Goal: Information Seeking & Learning: Learn about a topic

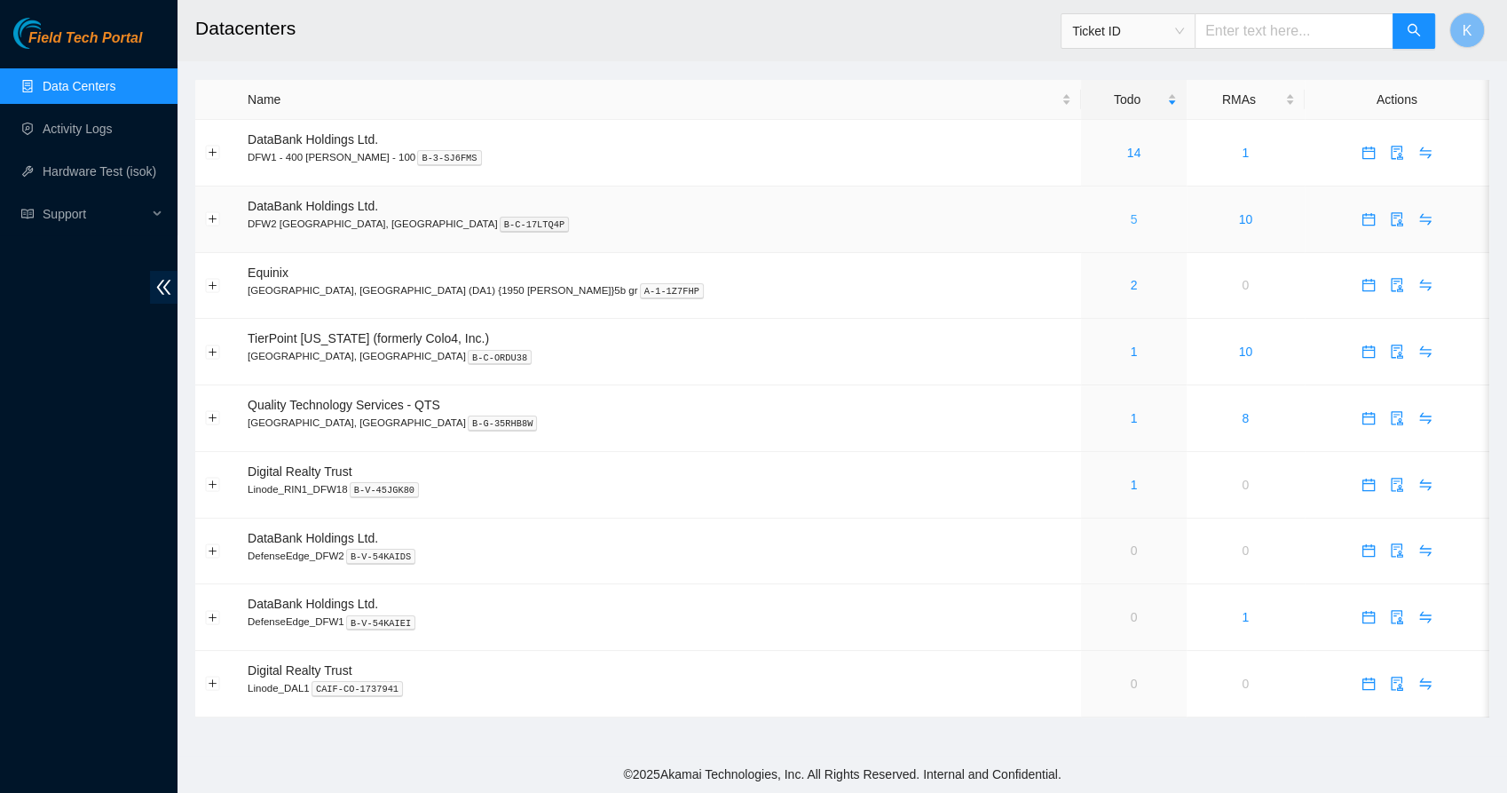
click at [1131, 219] on link "5" at bounding box center [1134, 219] width 7 height 14
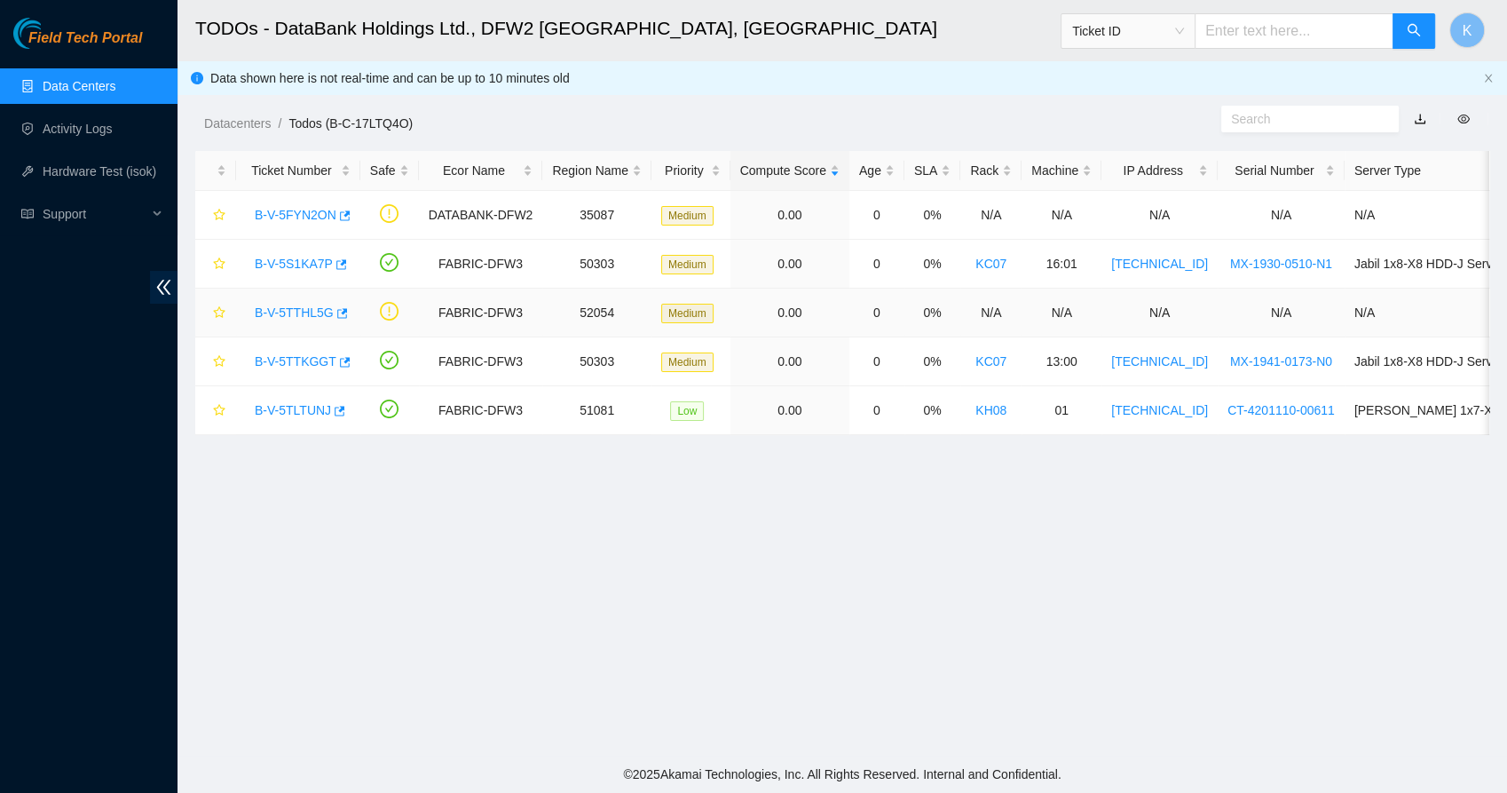
click at [307, 312] on link "B-V-5TTHL5G" at bounding box center [294, 312] width 79 height 14
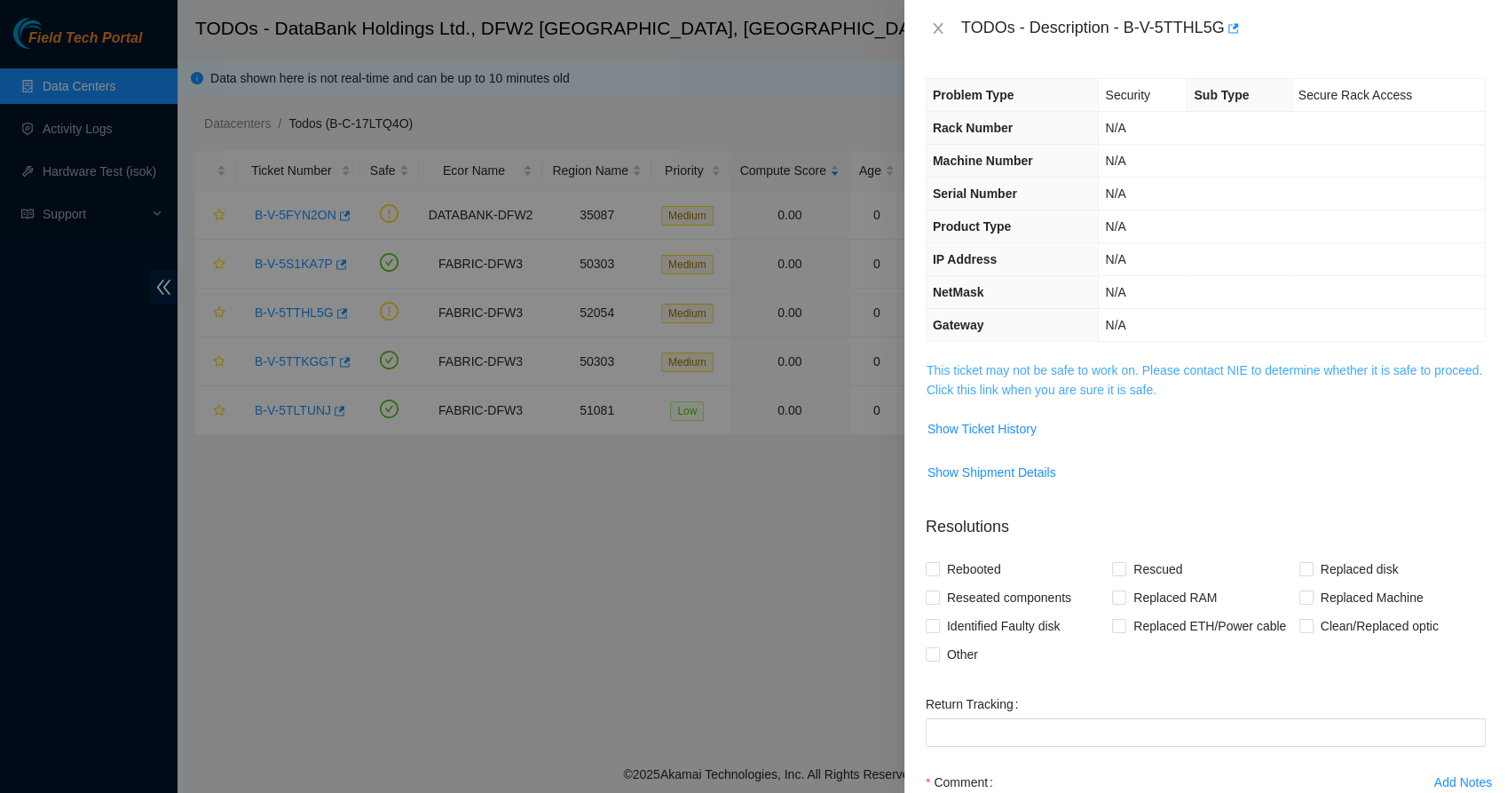
click at [1027, 378] on span "This ticket may not be safe to work on. Please contact NIE to determine whether…" at bounding box center [1206, 379] width 558 height 39
click at [1023, 380] on link "This ticket may not be safe to work on. Please contact NIE to determine whether…" at bounding box center [1205, 380] width 556 height 34
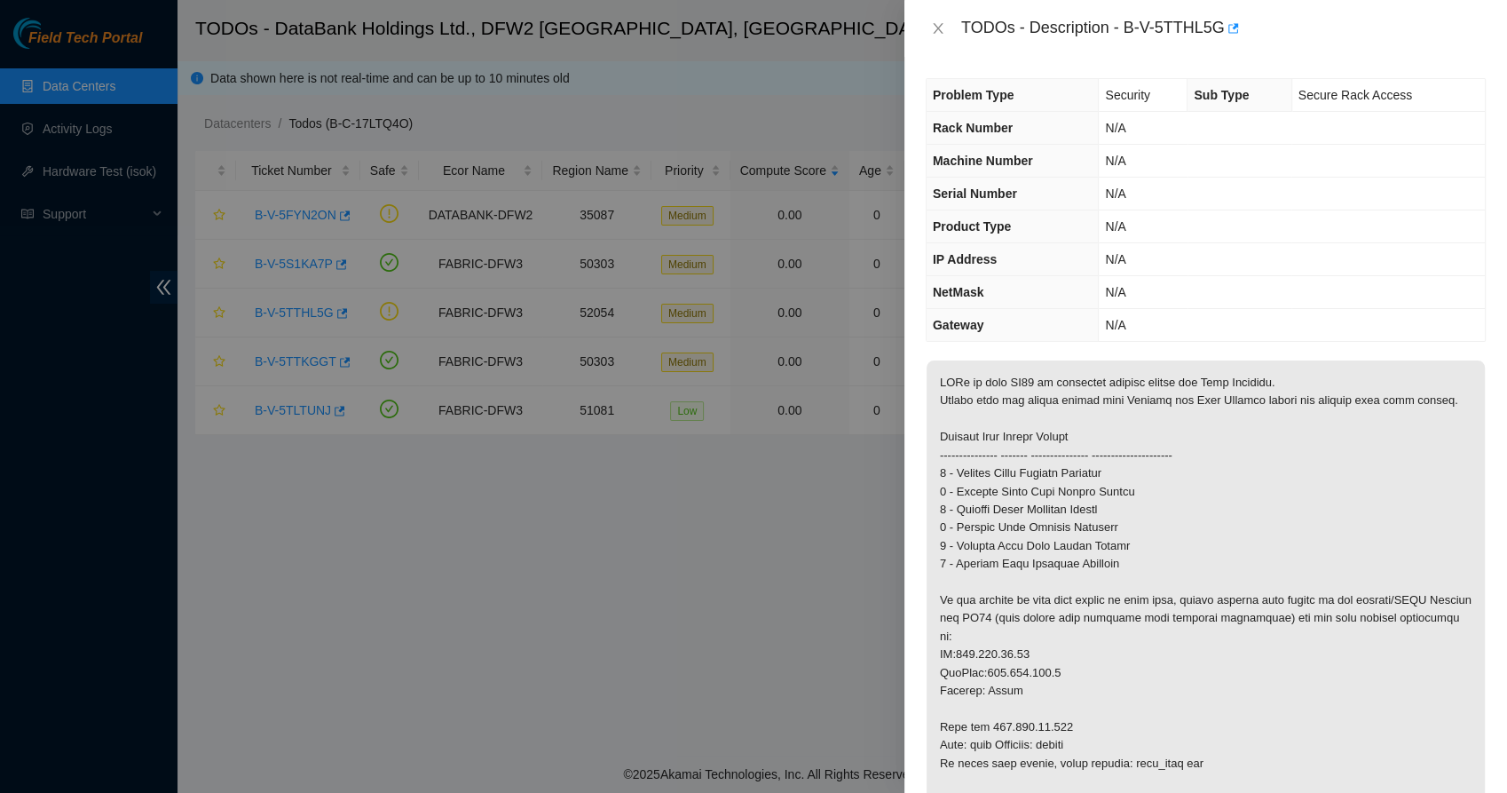
click at [1159, 376] on p at bounding box center [1206, 609] width 558 height 498
drag, startPoint x: 1159, startPoint y: 376, endPoint x: 1141, endPoint y: 402, distance: 31.8
click at [1141, 402] on p at bounding box center [1206, 609] width 558 height 498
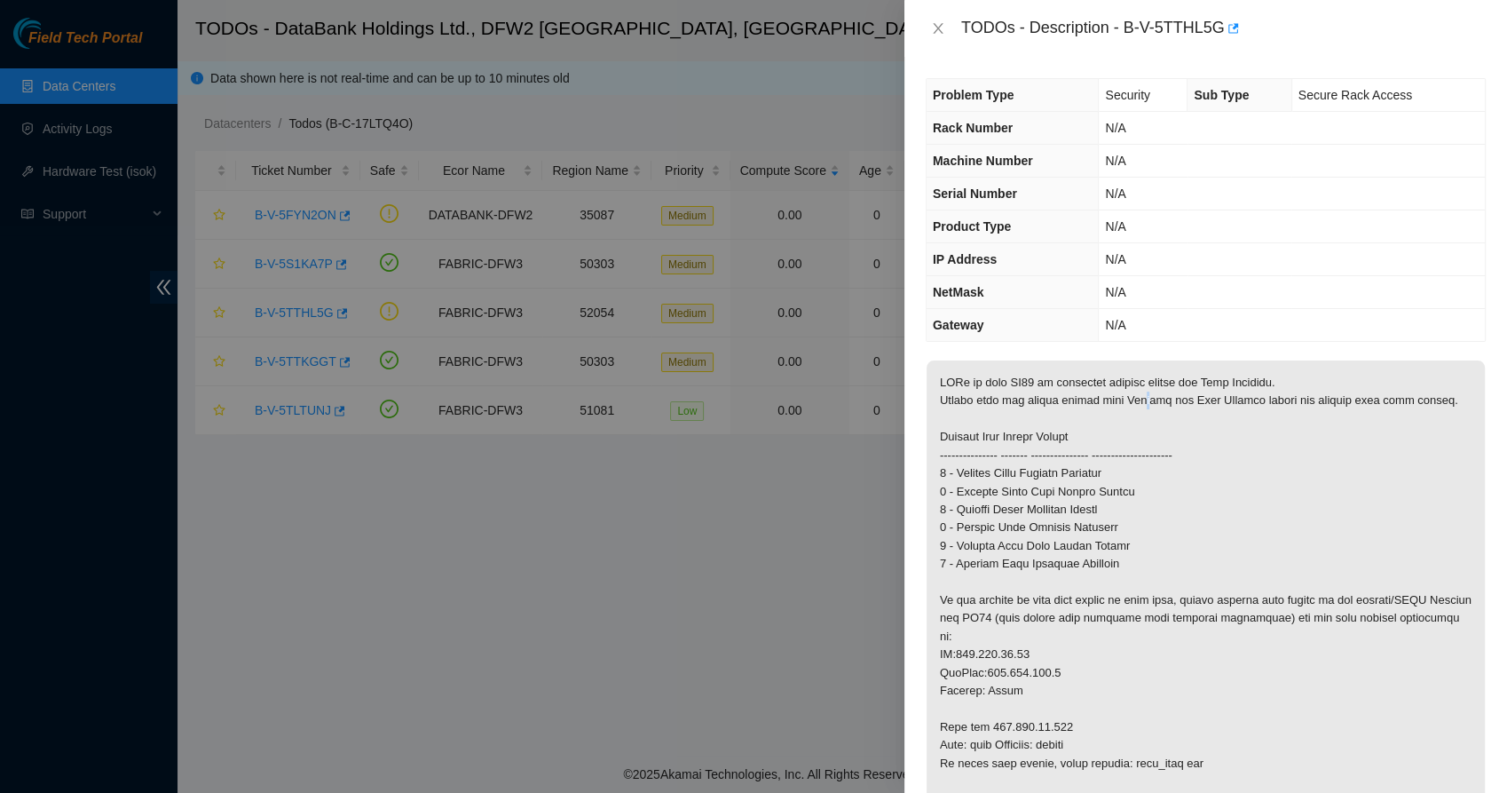
click at [1141, 402] on p at bounding box center [1206, 609] width 558 height 498
drag, startPoint x: 1141, startPoint y: 402, endPoint x: 1104, endPoint y: 444, distance: 56.0
click at [1104, 444] on p at bounding box center [1206, 609] width 558 height 498
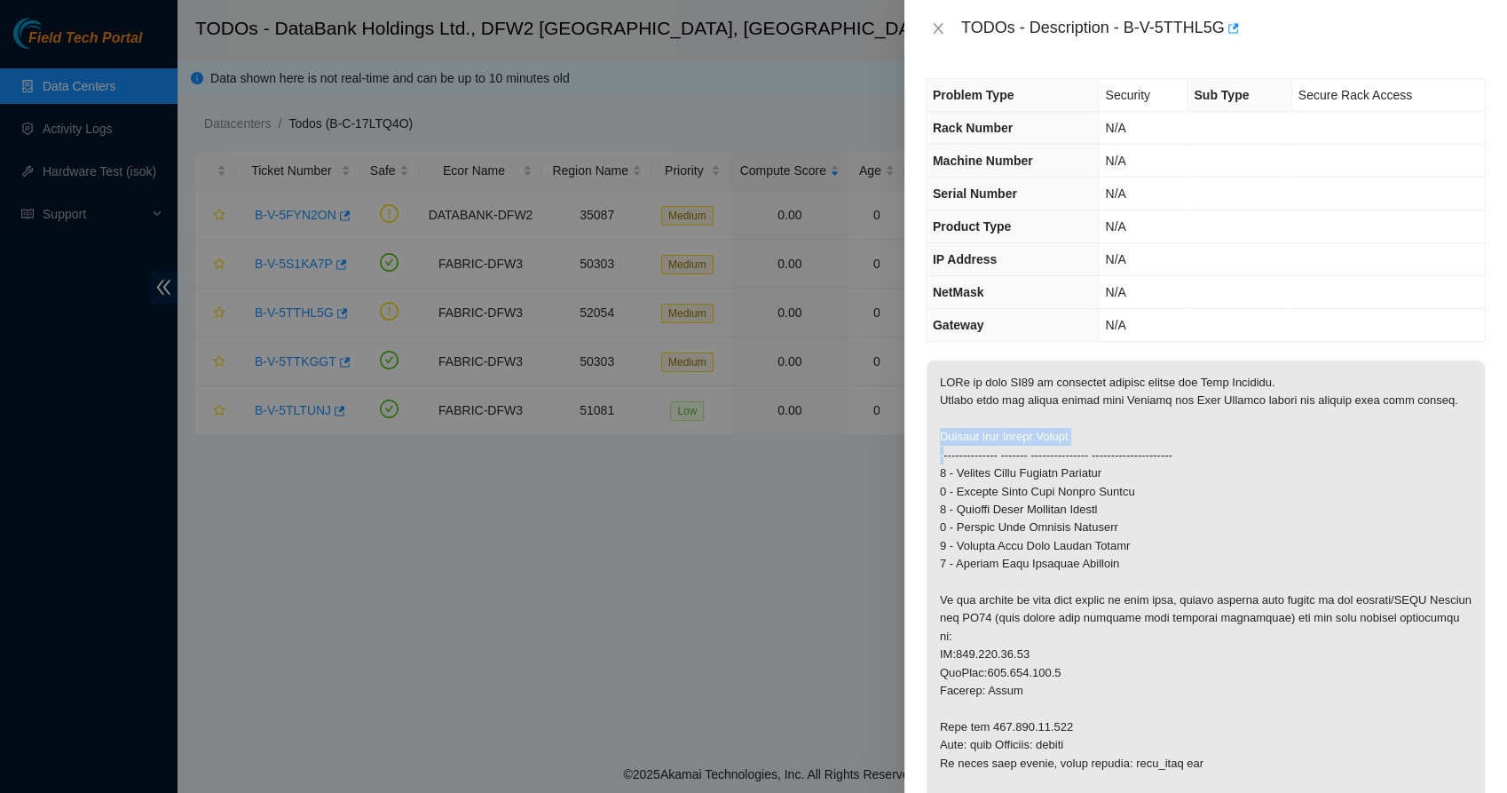
click at [1104, 444] on p at bounding box center [1206, 609] width 558 height 498
drag, startPoint x: 1104, startPoint y: 444, endPoint x: 1058, endPoint y: 452, distance: 46.0
click at [1058, 452] on p at bounding box center [1206, 609] width 558 height 498
click at [1051, 459] on p at bounding box center [1206, 609] width 558 height 498
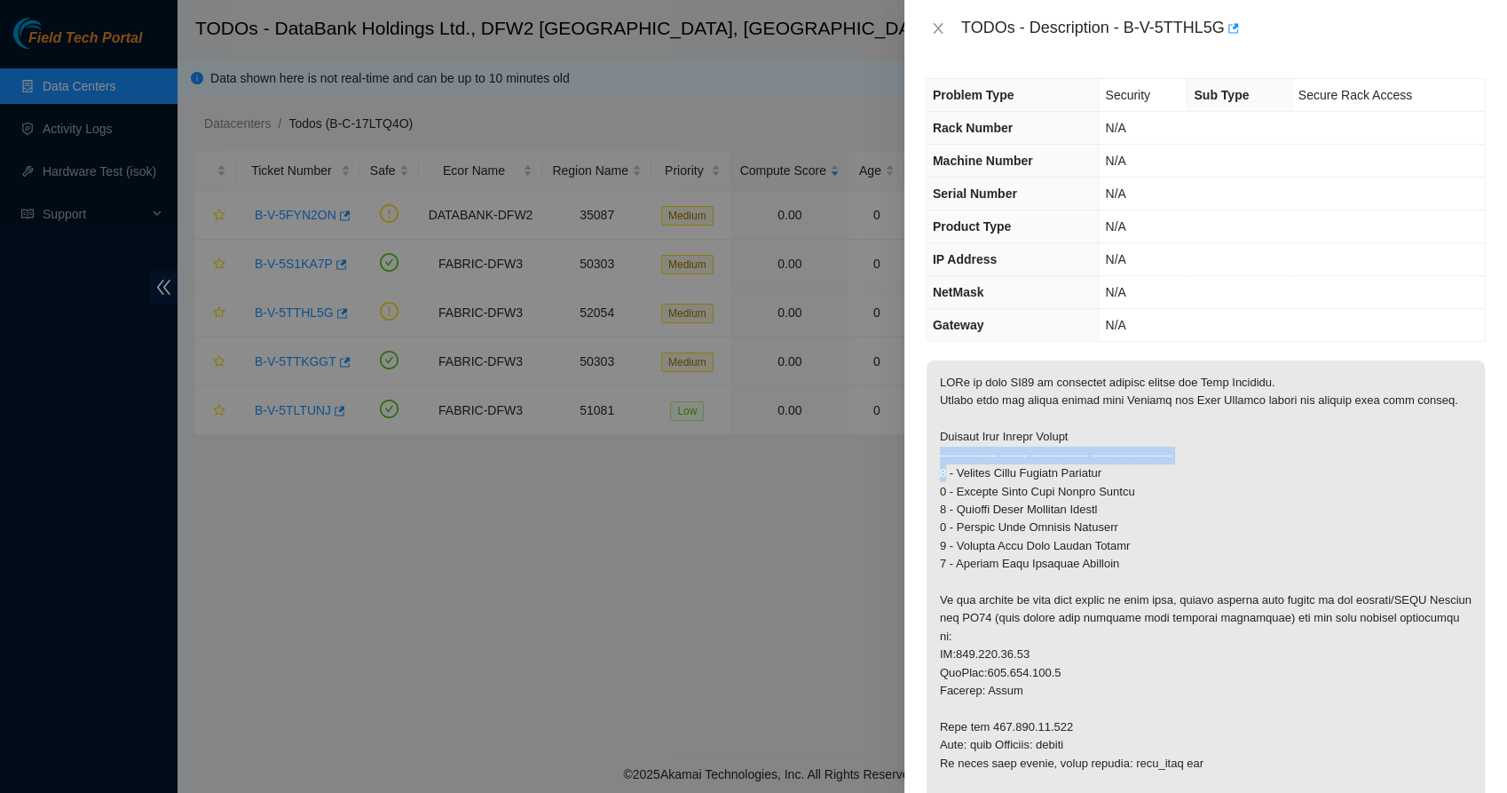
click at [1051, 459] on p at bounding box center [1206, 609] width 558 height 498
drag, startPoint x: 1051, startPoint y: 459, endPoint x: 1029, endPoint y: 510, distance: 56.1
click at [1029, 510] on p at bounding box center [1206, 609] width 558 height 498
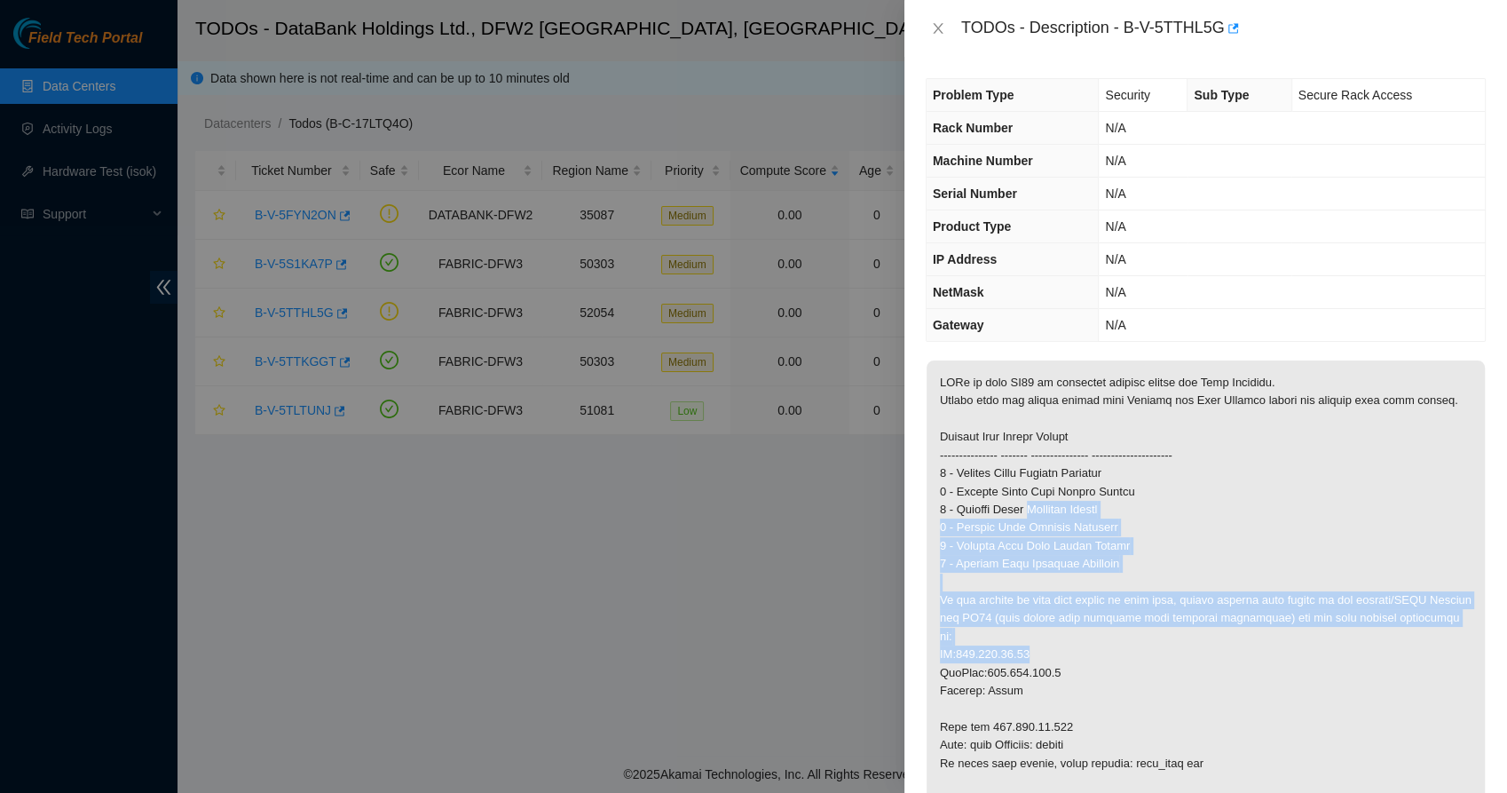
drag, startPoint x: 1029, startPoint y: 510, endPoint x: 1038, endPoint y: 634, distance: 123.7
click at [1038, 634] on p at bounding box center [1206, 609] width 558 height 498
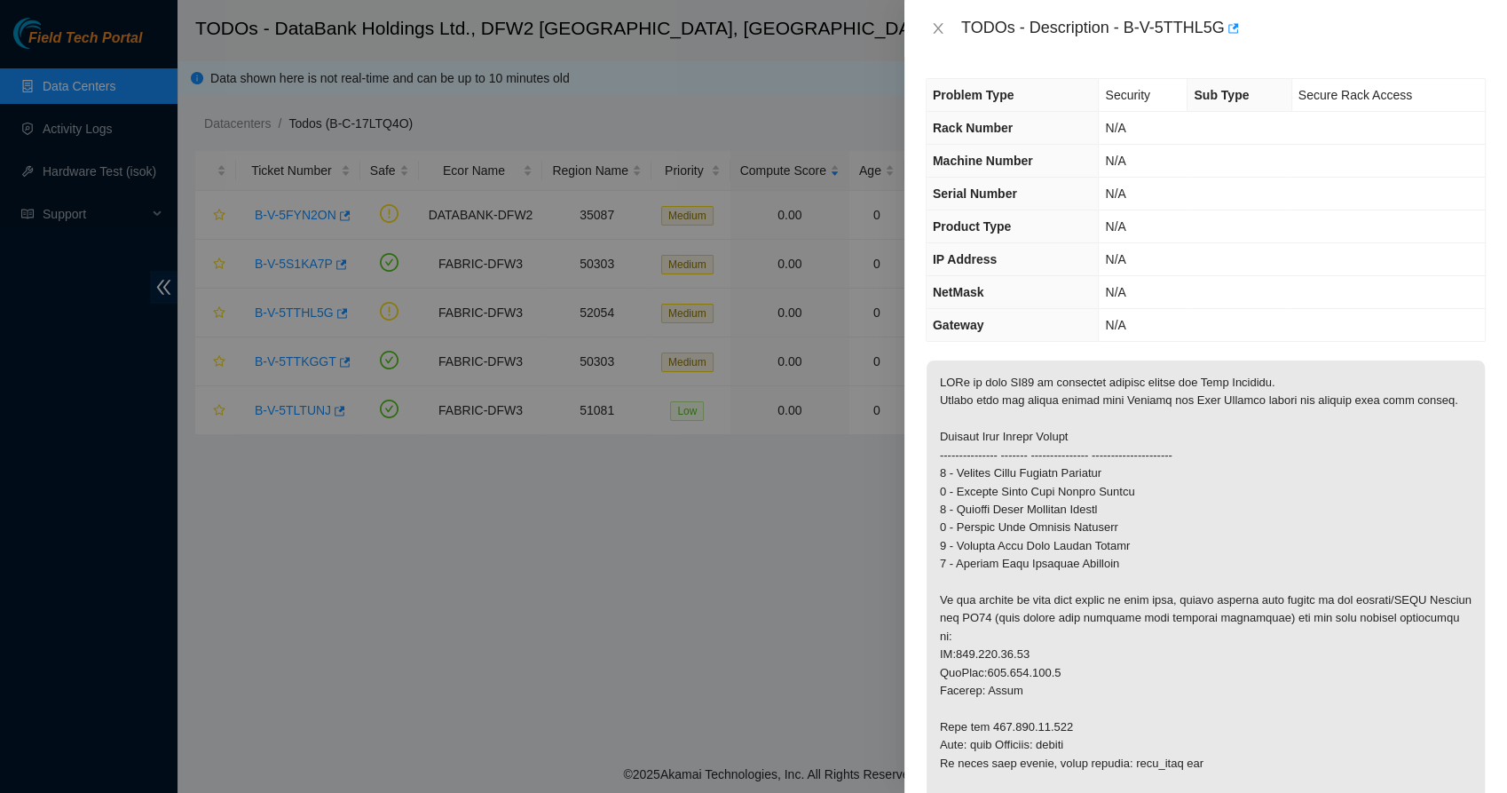
click at [1004, 659] on p at bounding box center [1206, 609] width 558 height 498
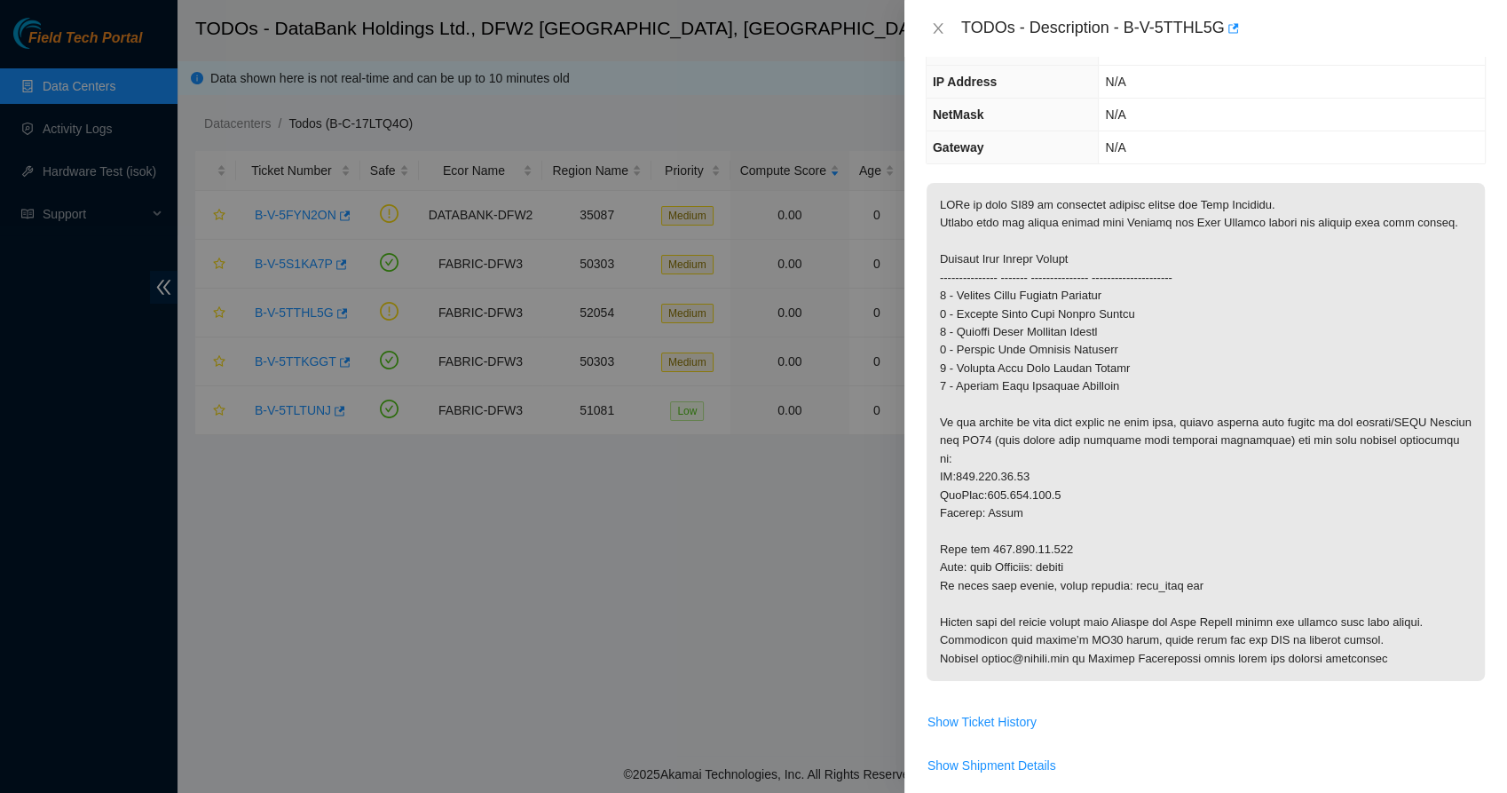
scroll to position [220, 0]
